Goal: Information Seeking & Learning: Find specific fact

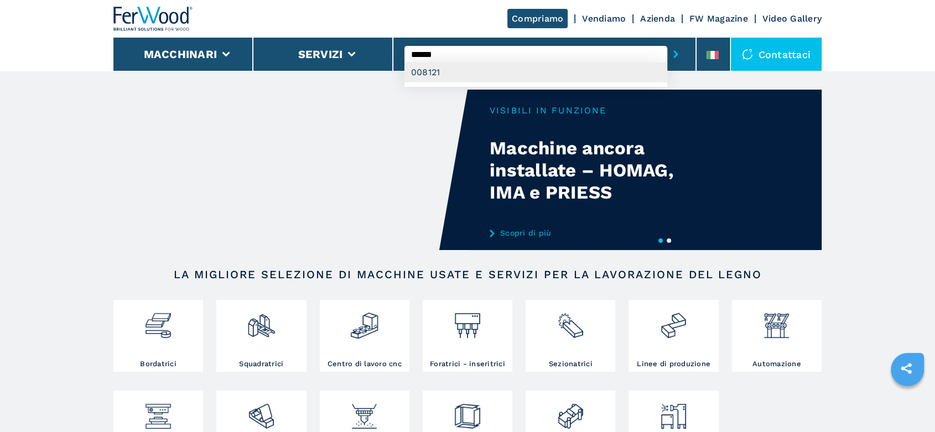
type input "******"
click at [432, 68] on div "008121" at bounding box center [535, 73] width 263 height 20
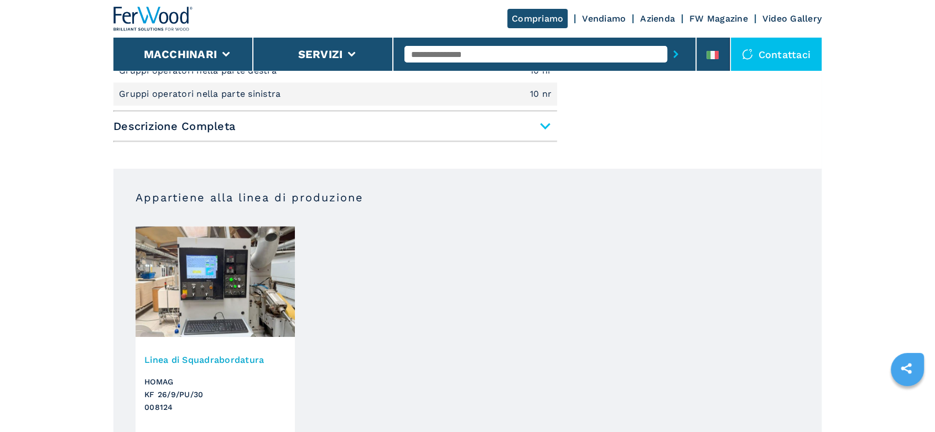
scroll to position [738, 0]
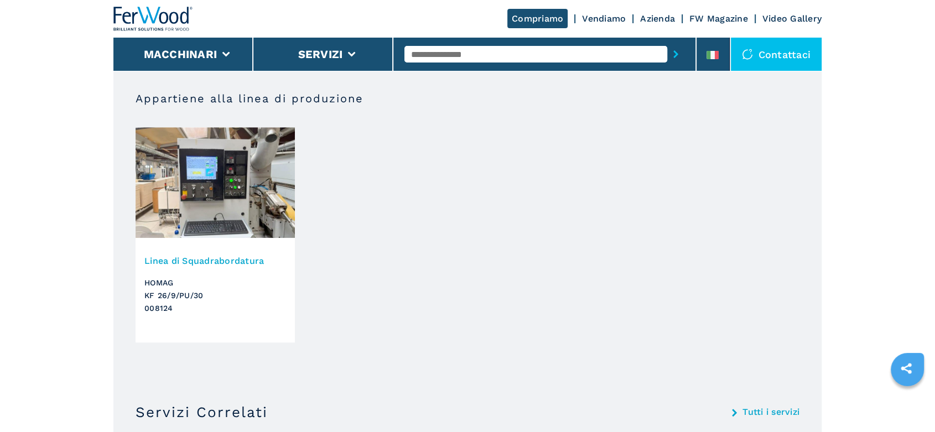
click at [179, 297] on h3 "HOMAG KF 26/9/PU/30 008124" at bounding box center [215, 296] width 142 height 38
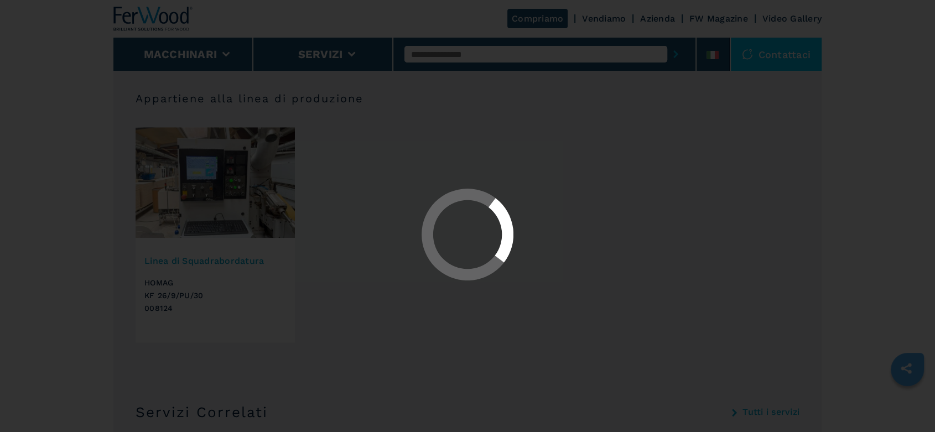
scroll to position [0, 0]
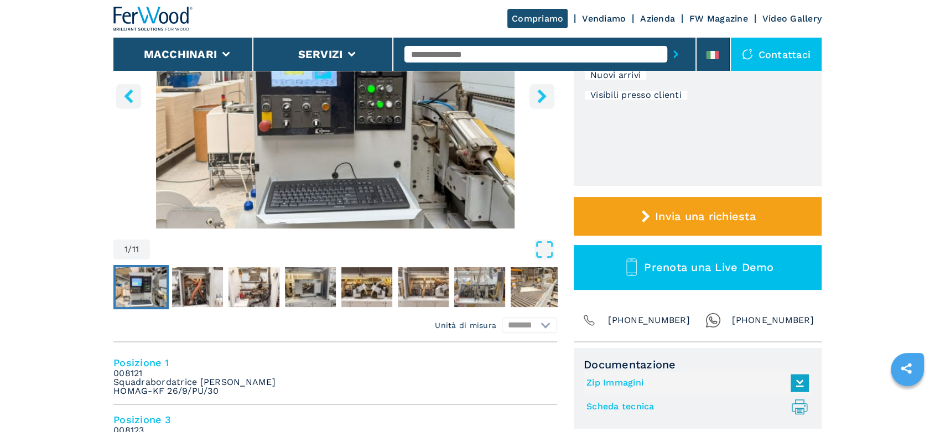
scroll to position [368, 0]
